Goal: Navigation & Orientation: Find specific page/section

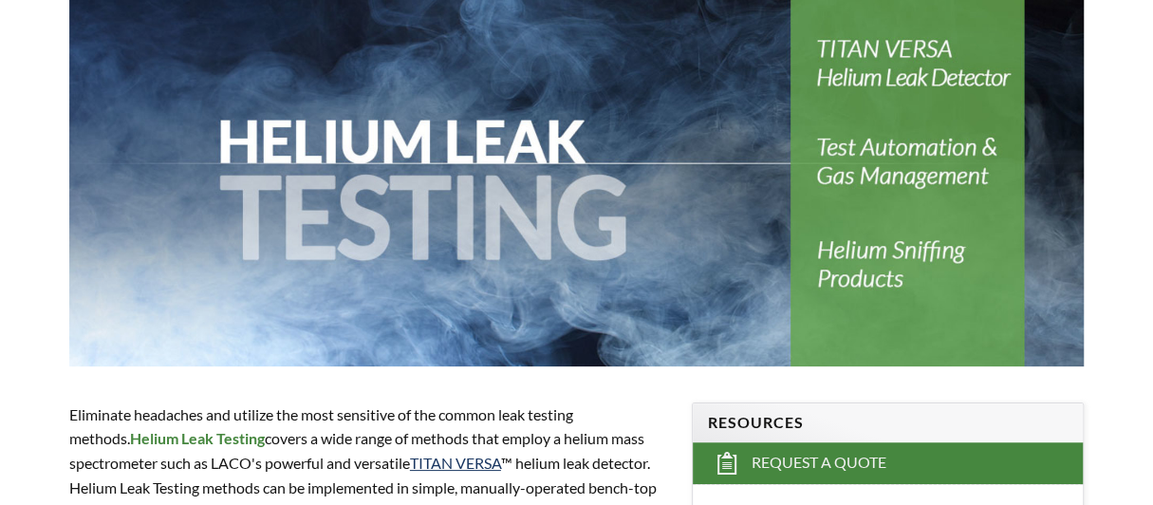
select select "語言翻譯小工具"
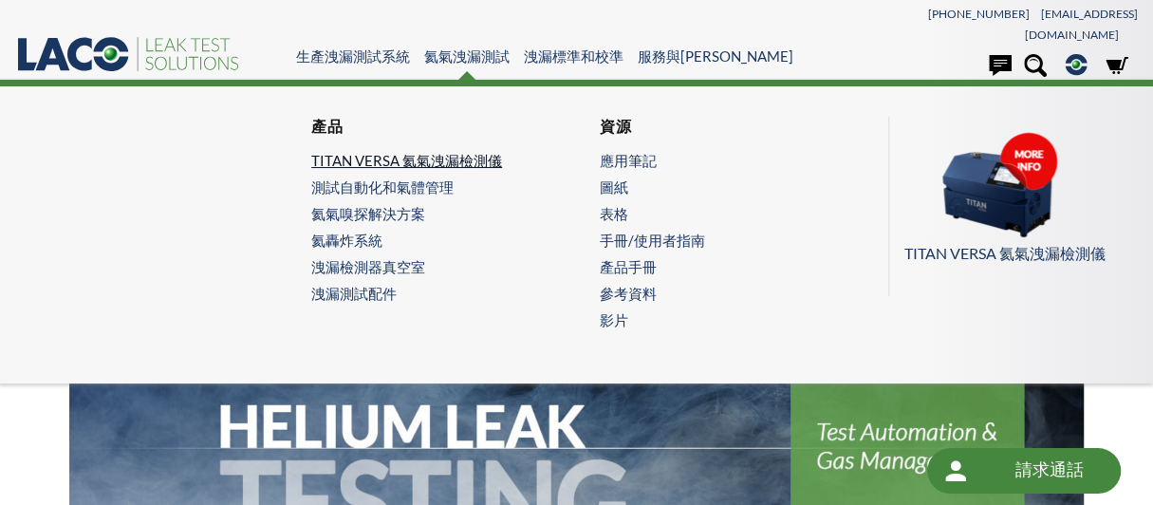
click at [418, 152] on font "TITAN VERSA 氦氣洩漏檢測儀" at bounding box center [406, 160] width 191 height 17
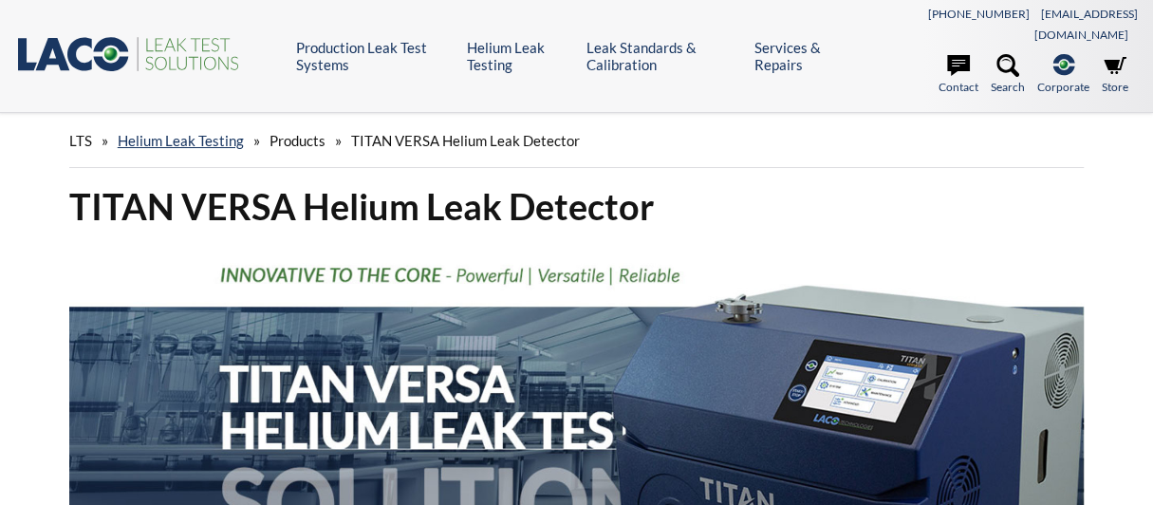
select select "語言翻譯小工具"
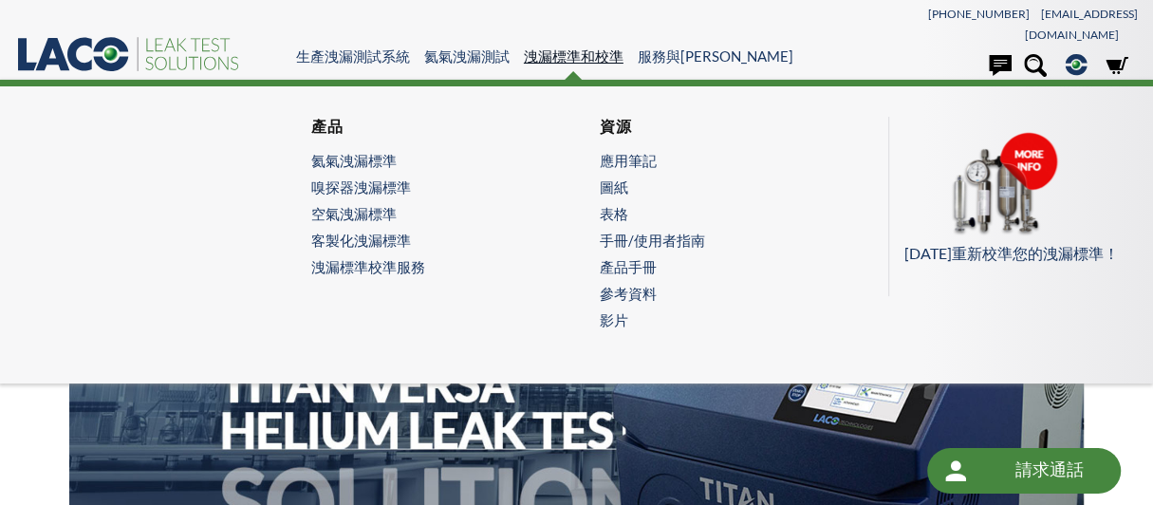
click at [585, 48] on font "洩漏標準和校準" at bounding box center [574, 55] width 100 height 17
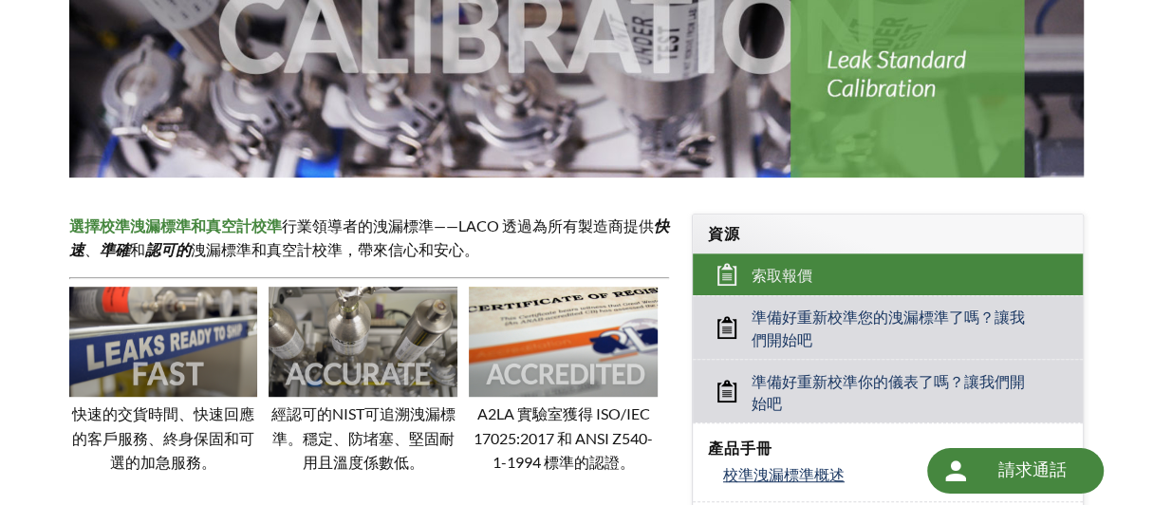
scroll to position [759, 0]
